Goal: Task Accomplishment & Management: Manage account settings

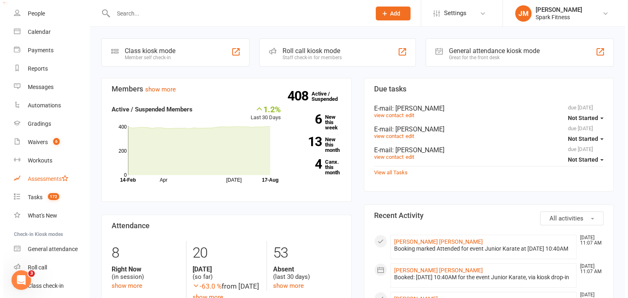
scroll to position [39, 0]
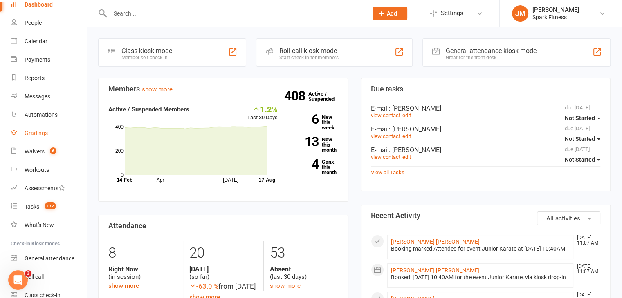
click at [40, 133] on div "Gradings" at bounding box center [36, 133] width 23 height 7
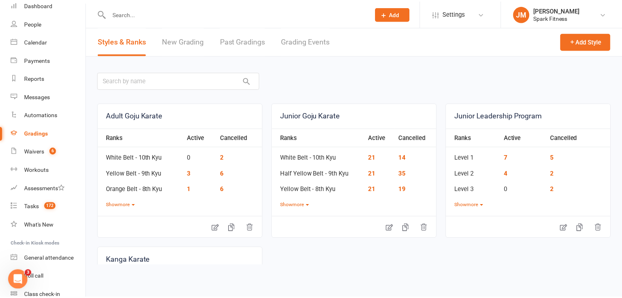
scroll to position [3, 0]
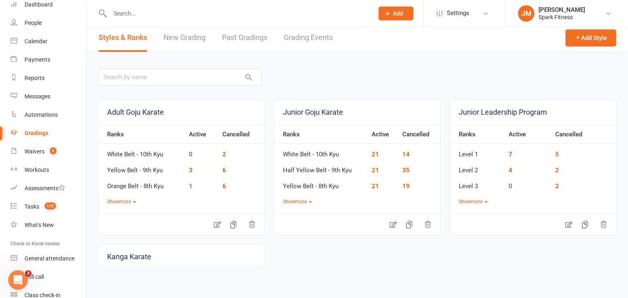
click at [292, 41] on link "Grading Events" at bounding box center [308, 38] width 49 height 28
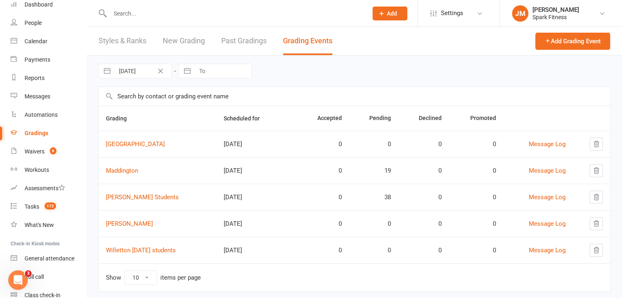
click at [174, 42] on link "New Grading" at bounding box center [184, 41] width 42 height 28
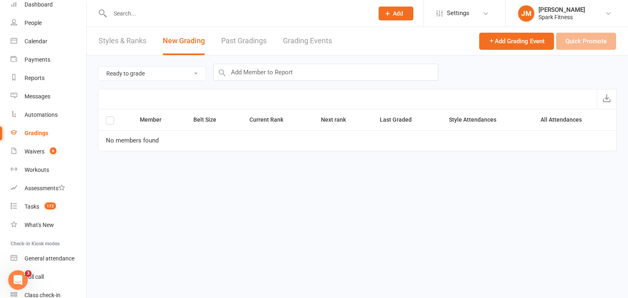
click at [298, 42] on link "Grading Events" at bounding box center [307, 41] width 49 height 28
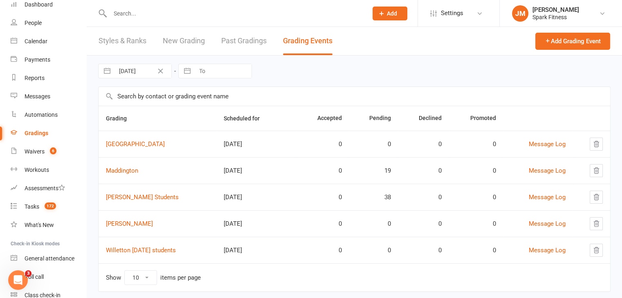
scroll to position [16, 0]
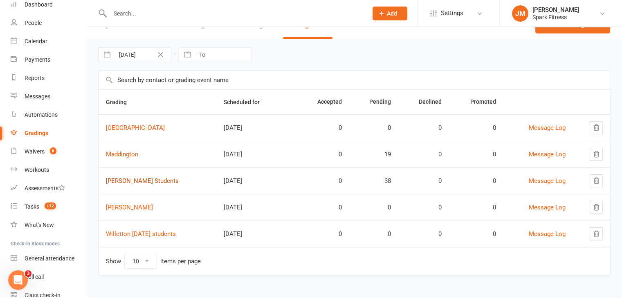
click at [144, 181] on link "[PERSON_NAME] Students" at bounding box center [142, 180] width 73 height 7
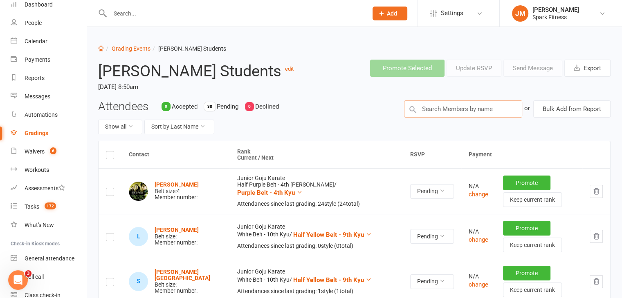
click at [460, 110] on input "text" at bounding box center [463, 109] width 118 height 17
type input "uday"
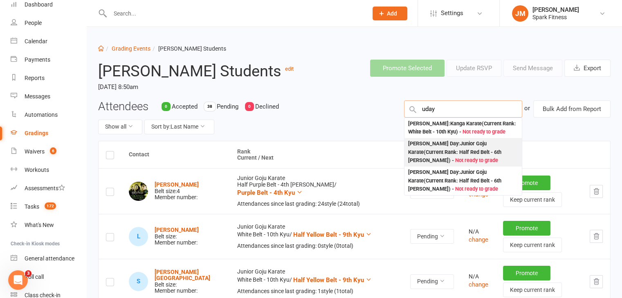
scroll to position [4, 0]
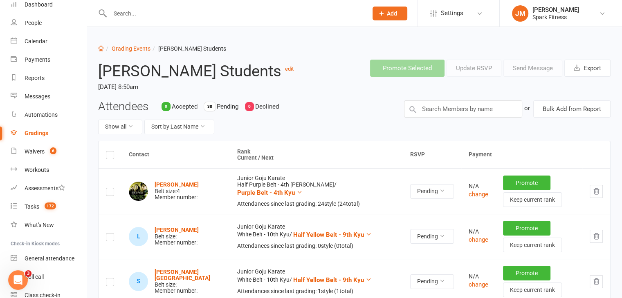
click at [378, 99] on header "[PERSON_NAME] Students edit [DATE] 8:50am Promote Selected Update RSVP Send Mes…" at bounding box center [354, 76] width 524 height 47
click at [150, 11] on input "text" at bounding box center [234, 13] width 254 height 11
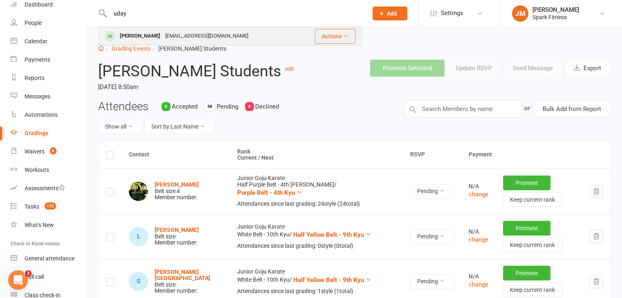
type input "uday"
click at [149, 32] on div "[PERSON_NAME]" at bounding box center [139, 36] width 45 height 12
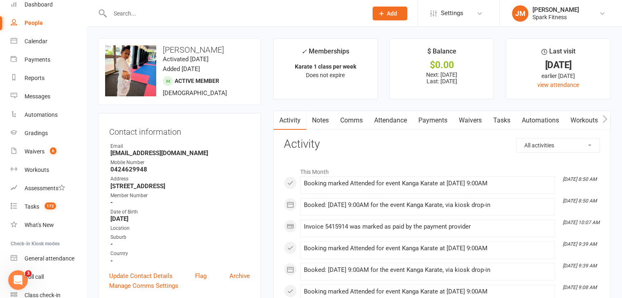
click at [381, 124] on link "Attendance" at bounding box center [390, 120] width 44 height 19
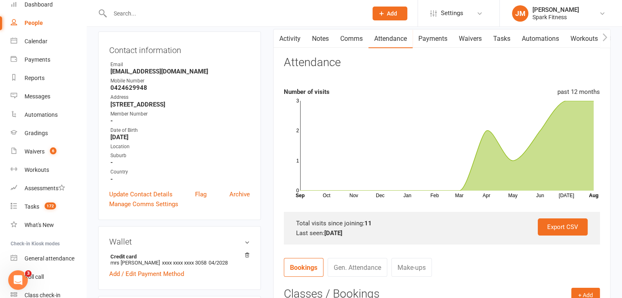
scroll to position [85, 0]
